Goal: Task Accomplishment & Management: Use online tool/utility

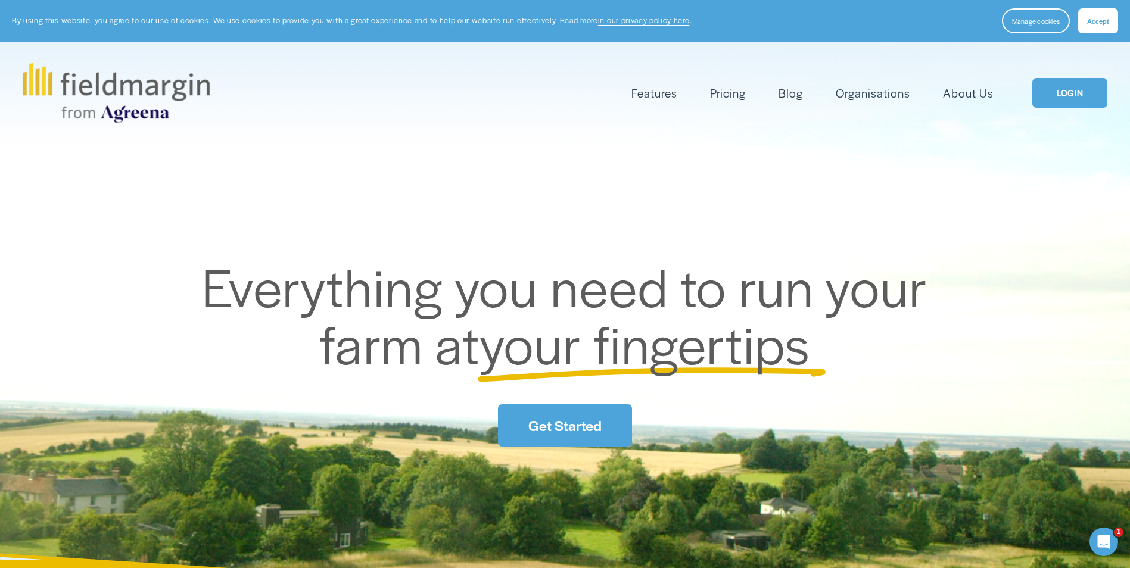
click at [1071, 101] on link "LOGIN" at bounding box center [1069, 93] width 75 height 30
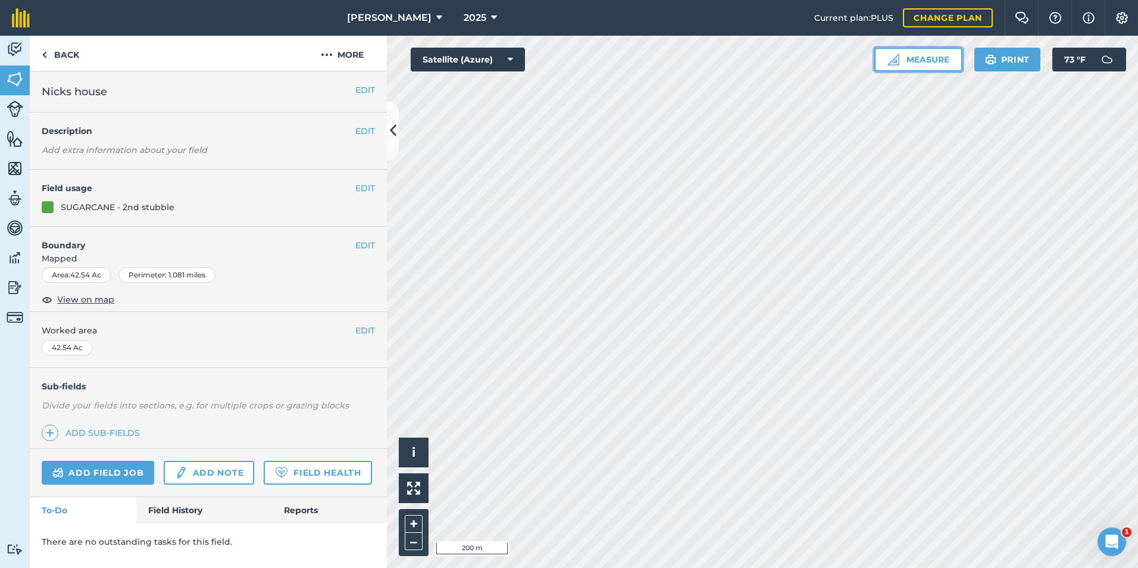
click at [940, 60] on button "Measure" at bounding box center [919, 60] width 88 height 24
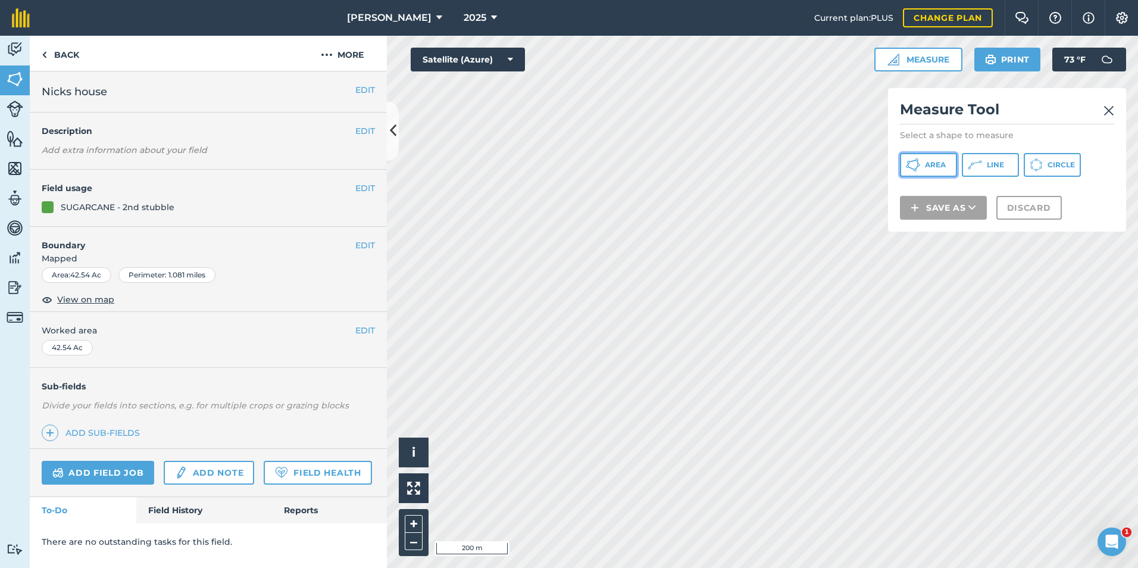
click at [931, 157] on button "Area" at bounding box center [928, 165] width 57 height 24
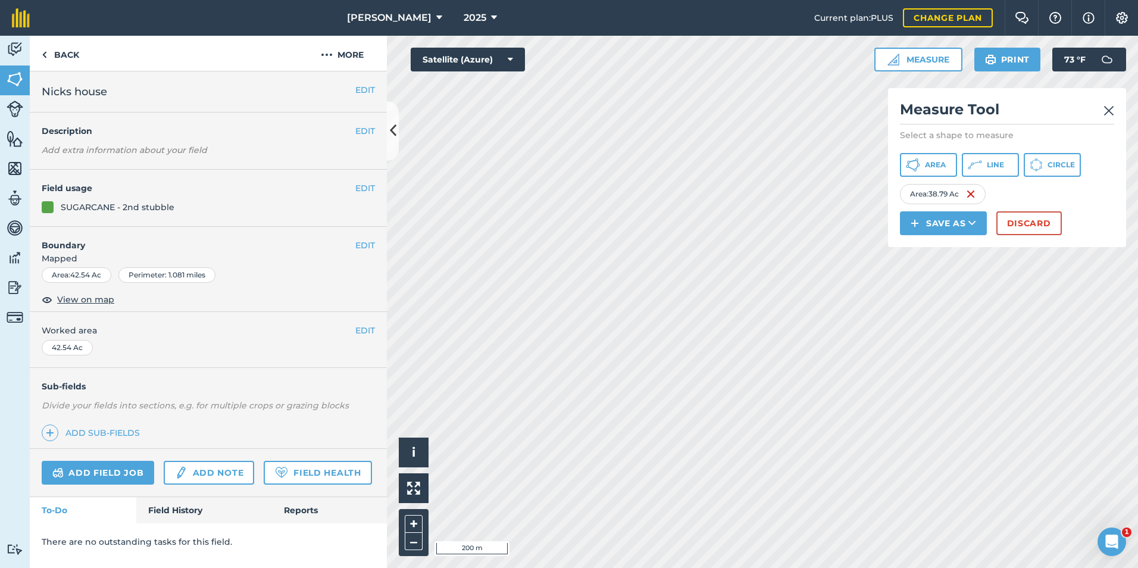
click at [1109, 110] on img at bounding box center [1109, 111] width 11 height 14
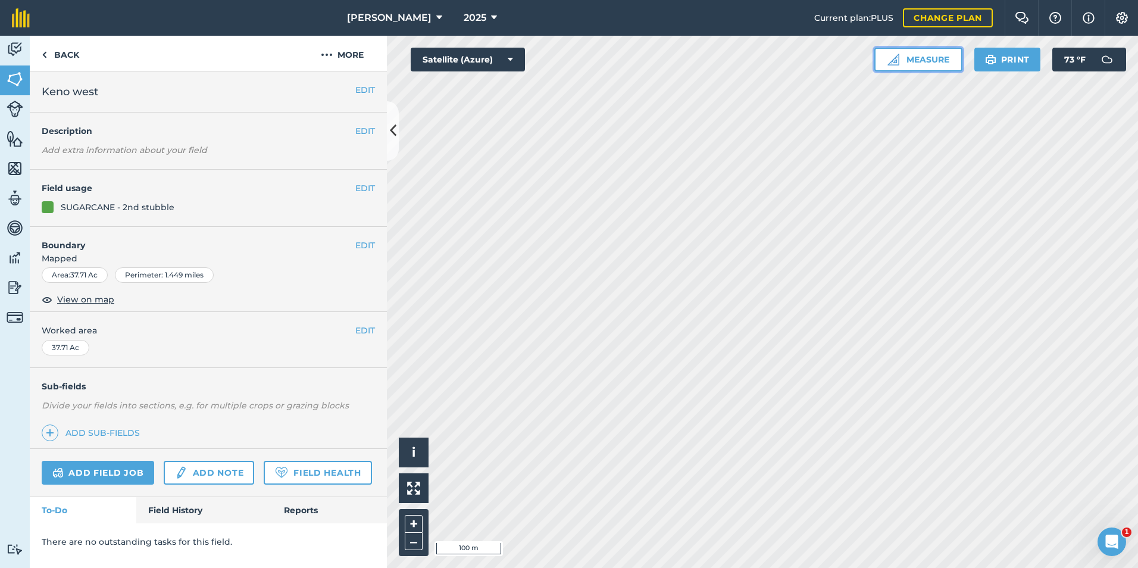
click at [943, 58] on button "Measure" at bounding box center [919, 60] width 88 height 24
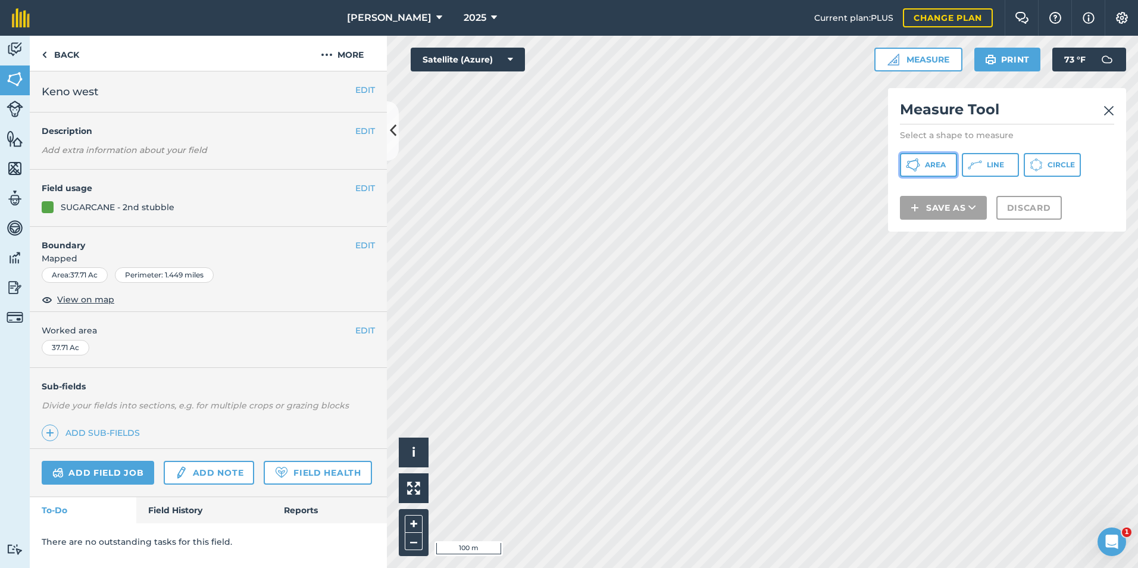
click at [922, 167] on button "Area" at bounding box center [928, 165] width 57 height 24
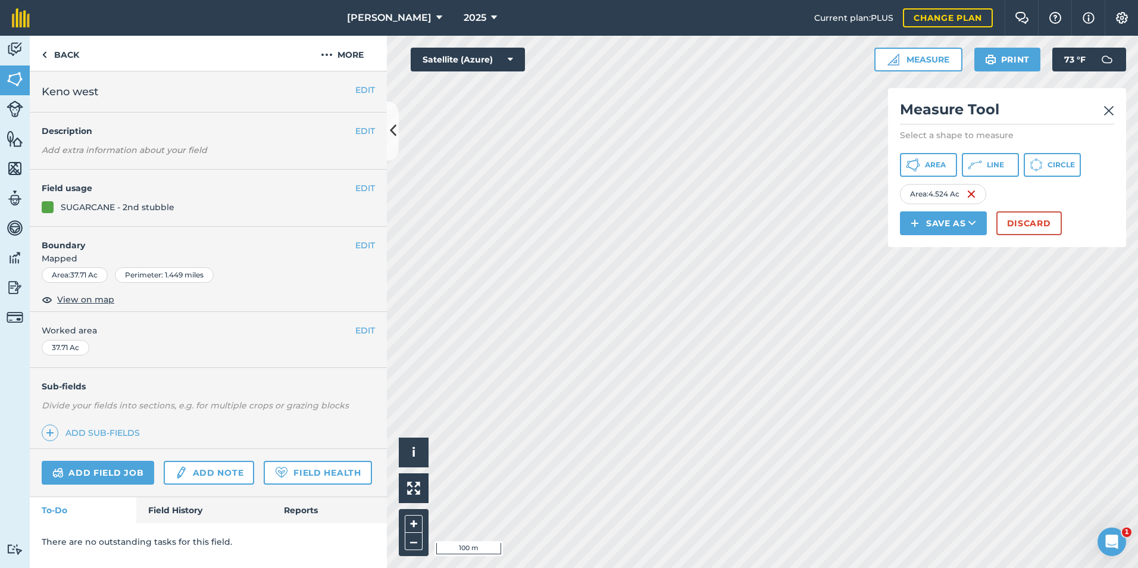
click at [1114, 114] on img at bounding box center [1109, 111] width 11 height 14
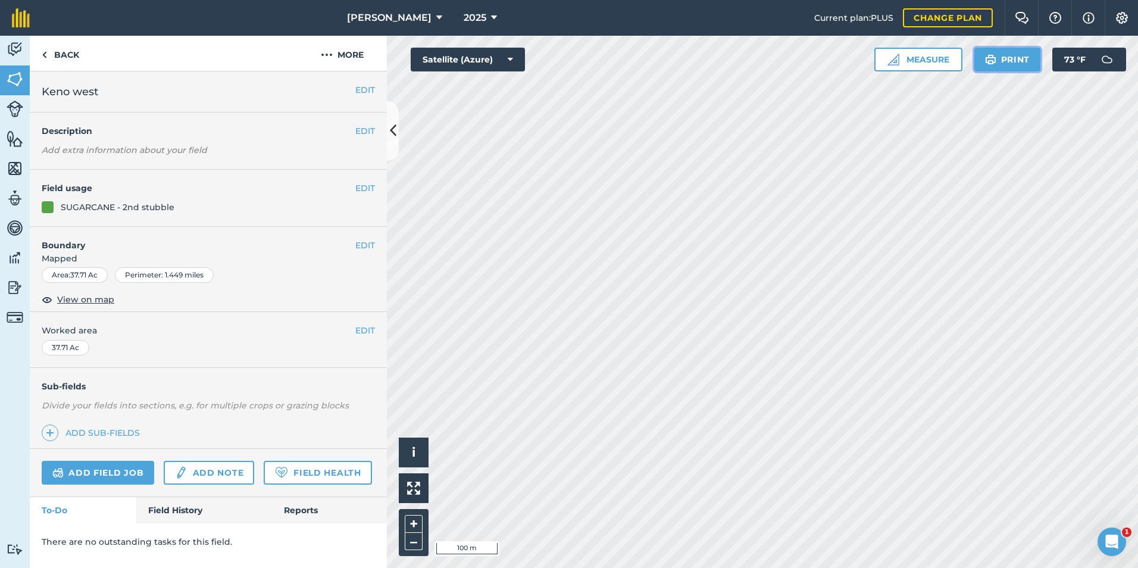
click at [999, 67] on button "Print" at bounding box center [1008, 60] width 67 height 24
click at [14, 73] on img at bounding box center [15, 79] width 17 height 18
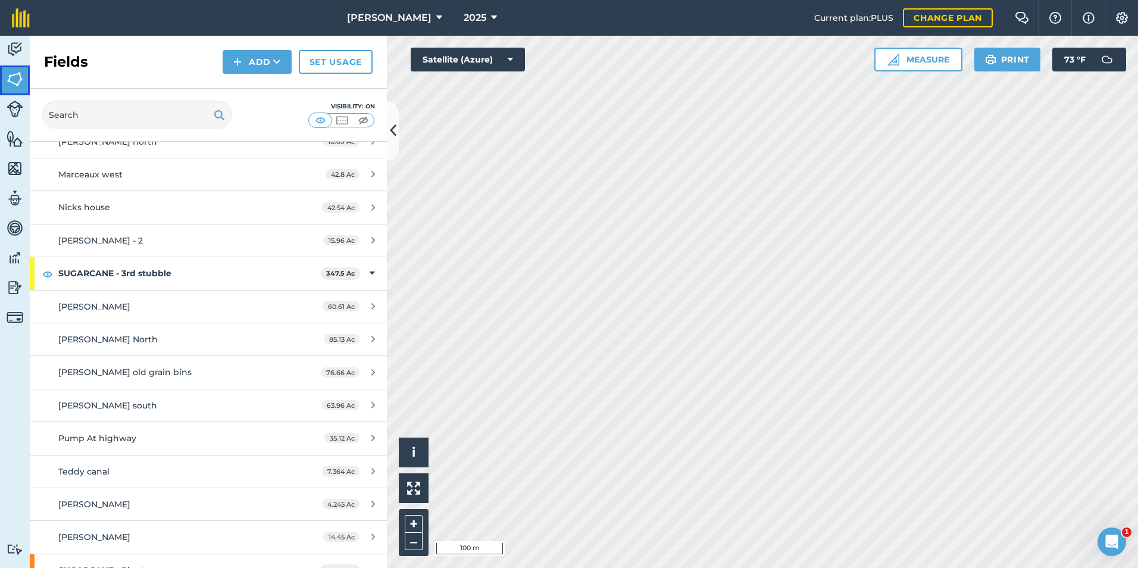
scroll to position [2144, 0]
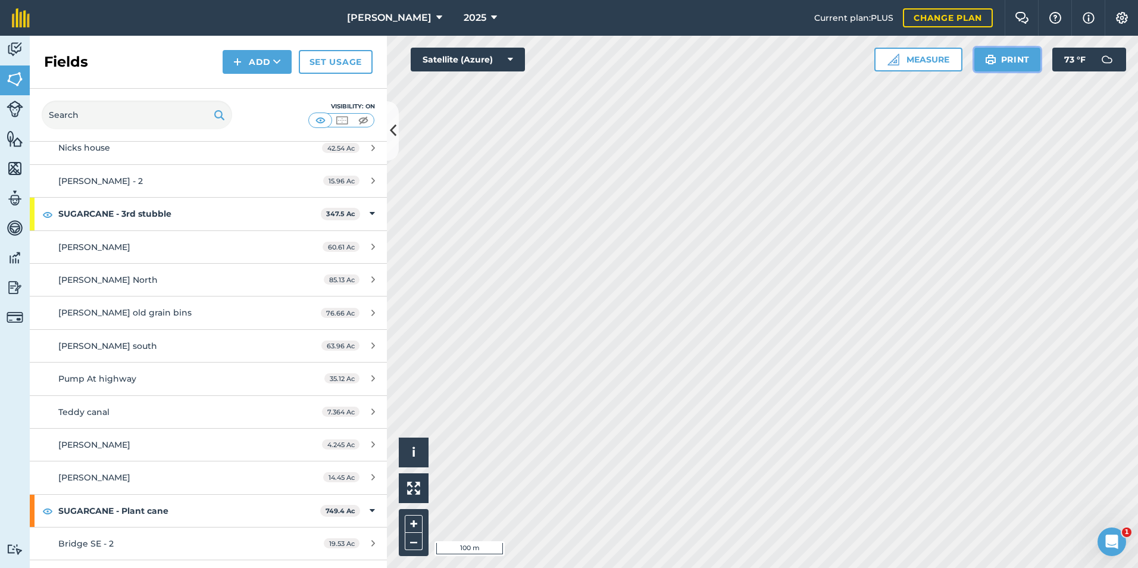
click at [1005, 63] on button "Print" at bounding box center [1008, 60] width 67 height 24
click at [1025, 60] on button "Print" at bounding box center [1008, 60] width 67 height 24
click at [985, 61] on img at bounding box center [990, 59] width 11 height 14
click at [997, 60] on button "Print" at bounding box center [1008, 60] width 67 height 24
